Goal: Task Accomplishment & Management: Complete application form

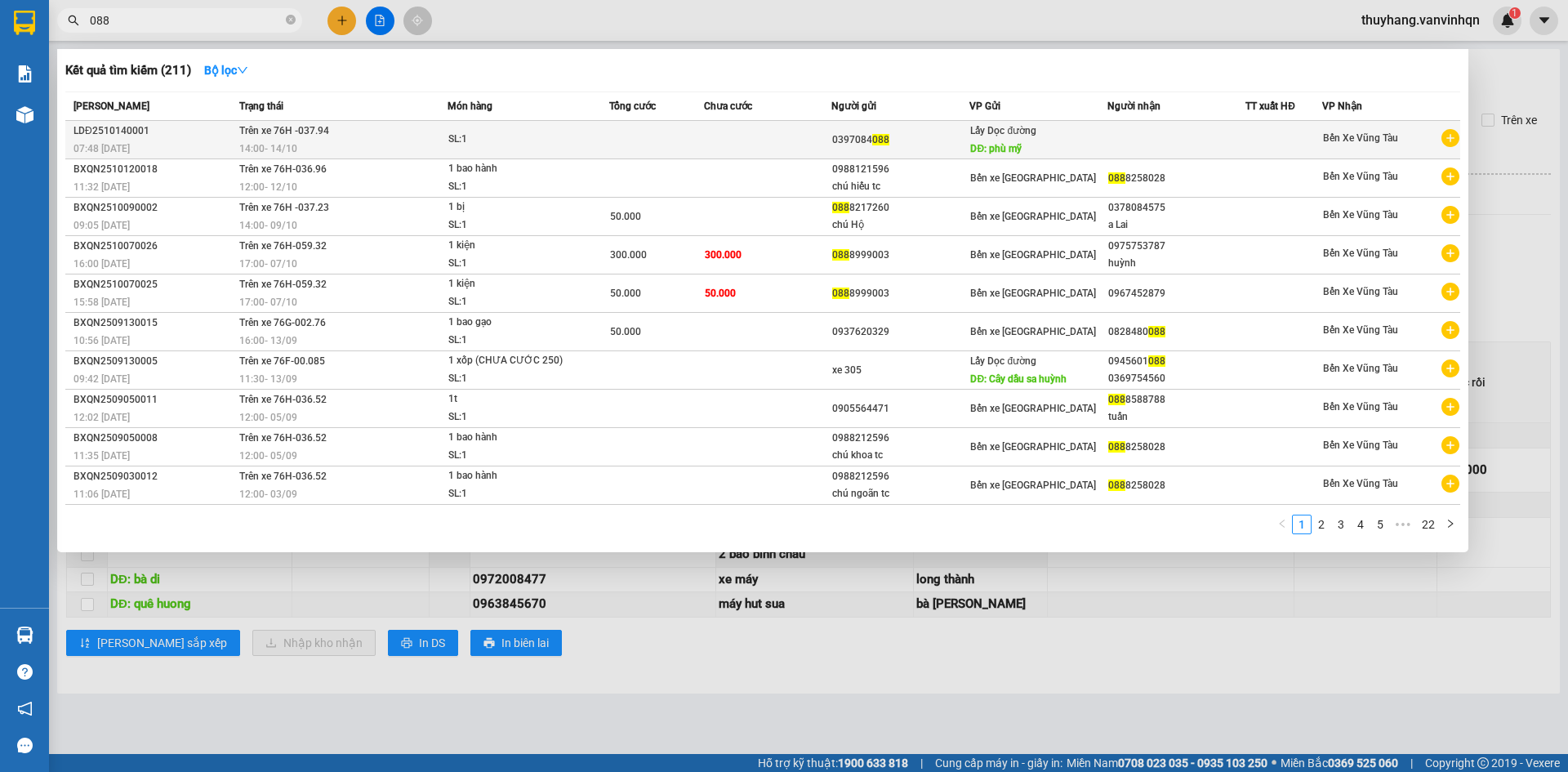
type input "088"
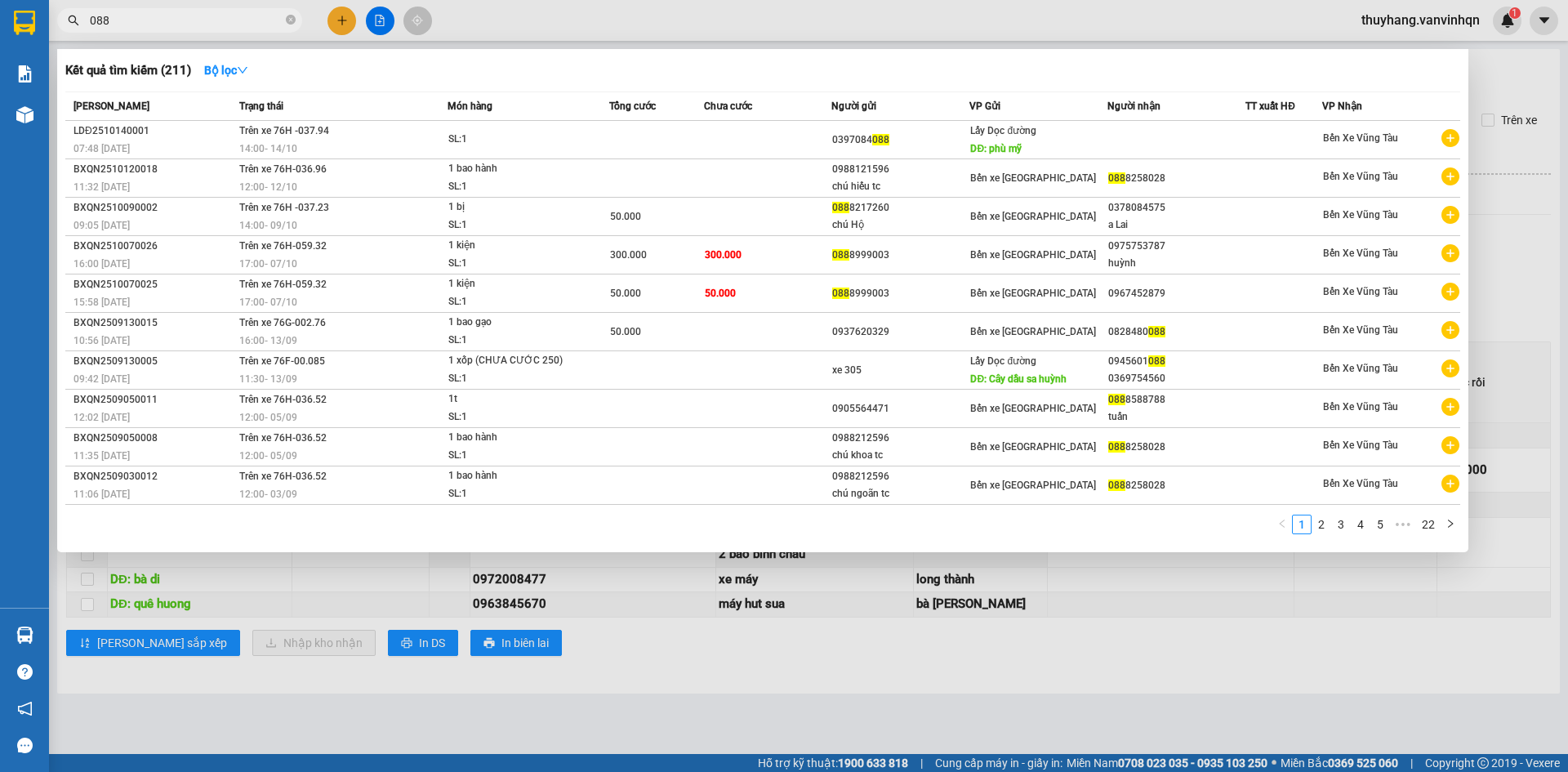
click at [666, 149] on td at bounding box center [656, 140] width 96 height 38
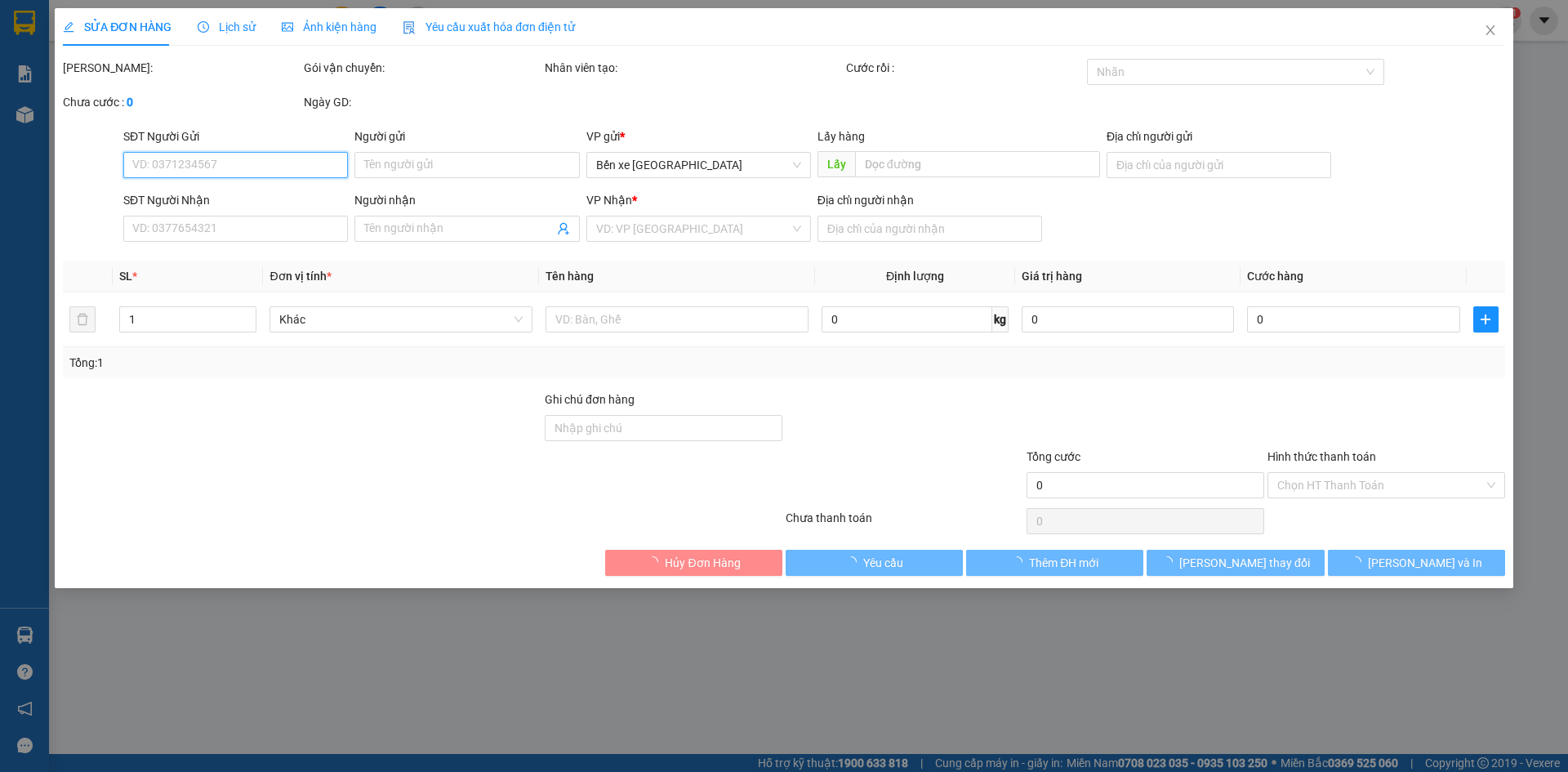
type input "0397084088"
type input "phù mỹ"
type input "châu pha"
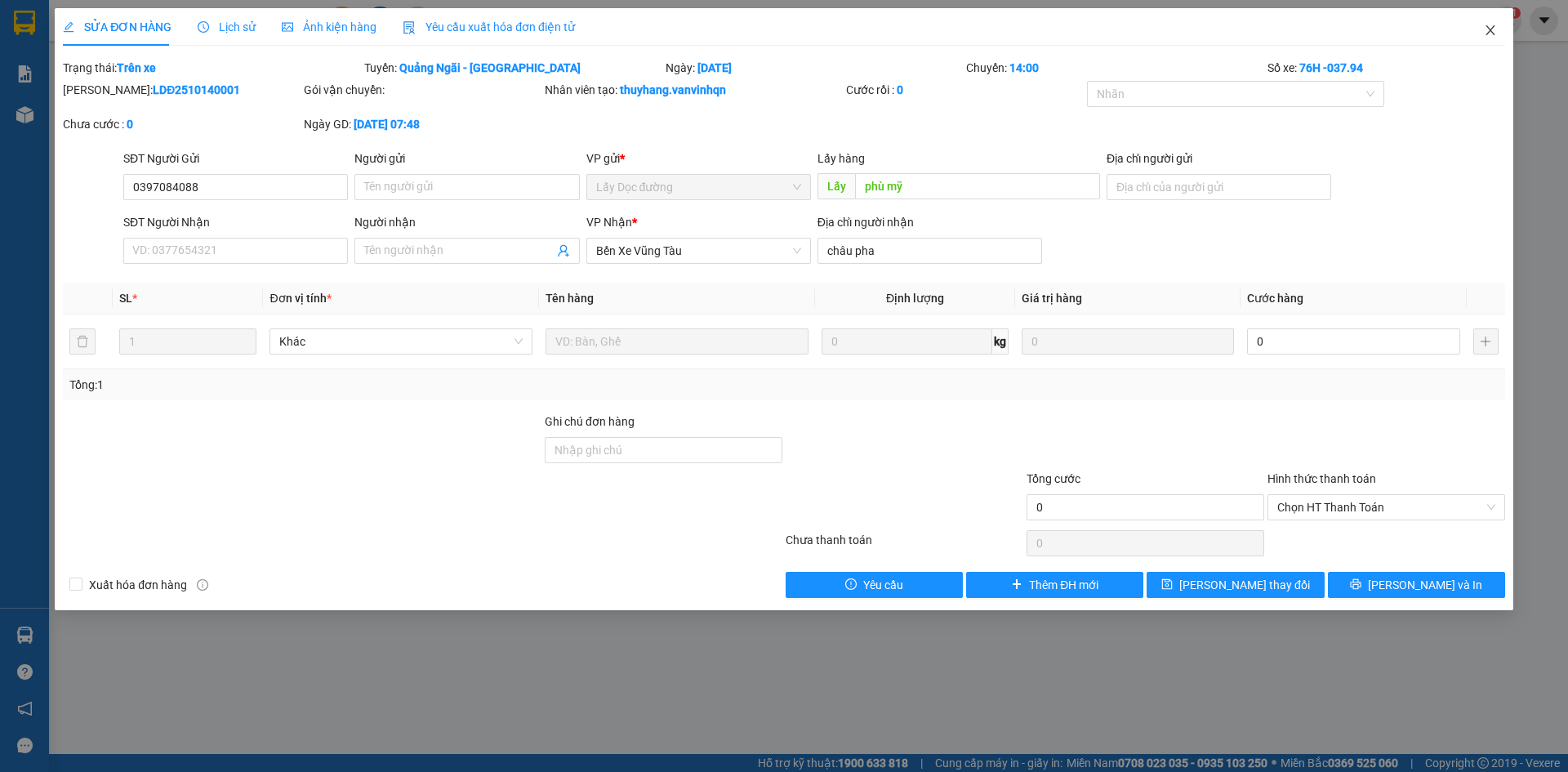
click at [1495, 37] on span "Close" at bounding box center [1490, 31] width 46 height 46
